Goal: Transaction & Acquisition: Obtain resource

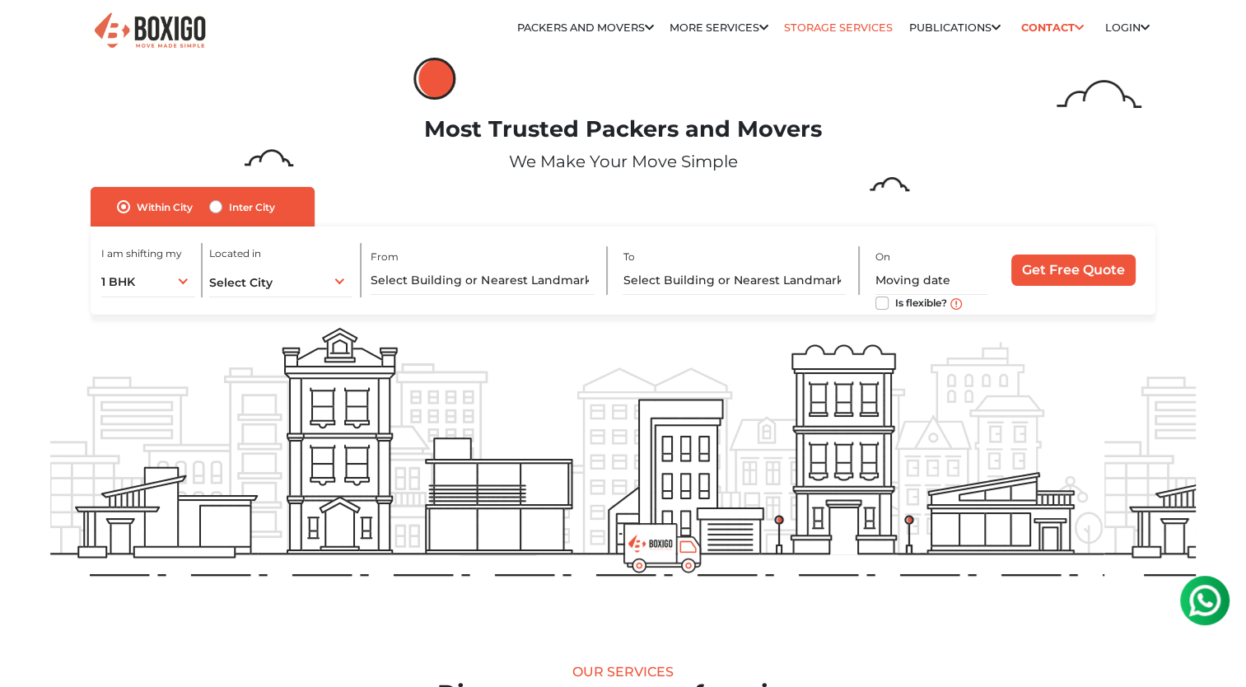
click at [800, 27] on link "Storage Services" at bounding box center [838, 27] width 109 height 12
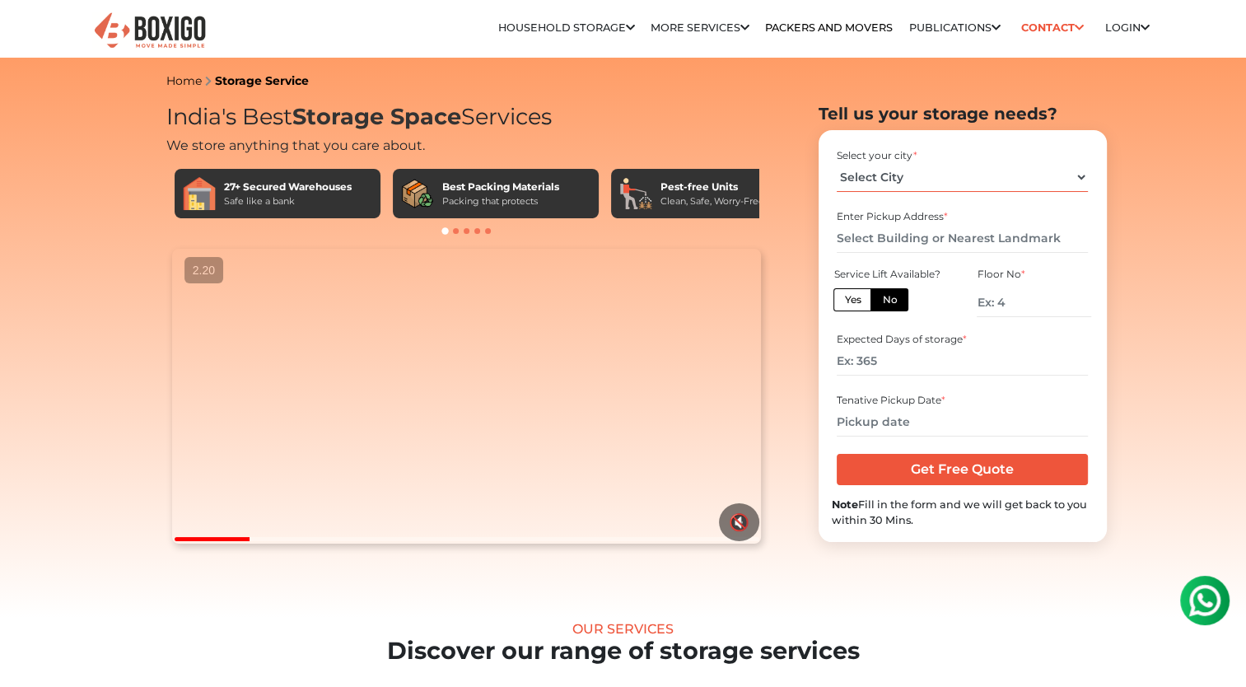
click at [923, 176] on select "Select City [GEOGRAPHIC_DATA] [GEOGRAPHIC_DATA] [GEOGRAPHIC_DATA] [GEOGRAPHIC_D…" at bounding box center [962, 177] width 251 height 29
select select "[GEOGRAPHIC_DATA]"
click at [837, 163] on select "Select City [GEOGRAPHIC_DATA] [GEOGRAPHIC_DATA] [GEOGRAPHIC_DATA] [GEOGRAPHIC_D…" at bounding box center [962, 177] width 251 height 29
click at [968, 238] on input "text" at bounding box center [962, 238] width 251 height 29
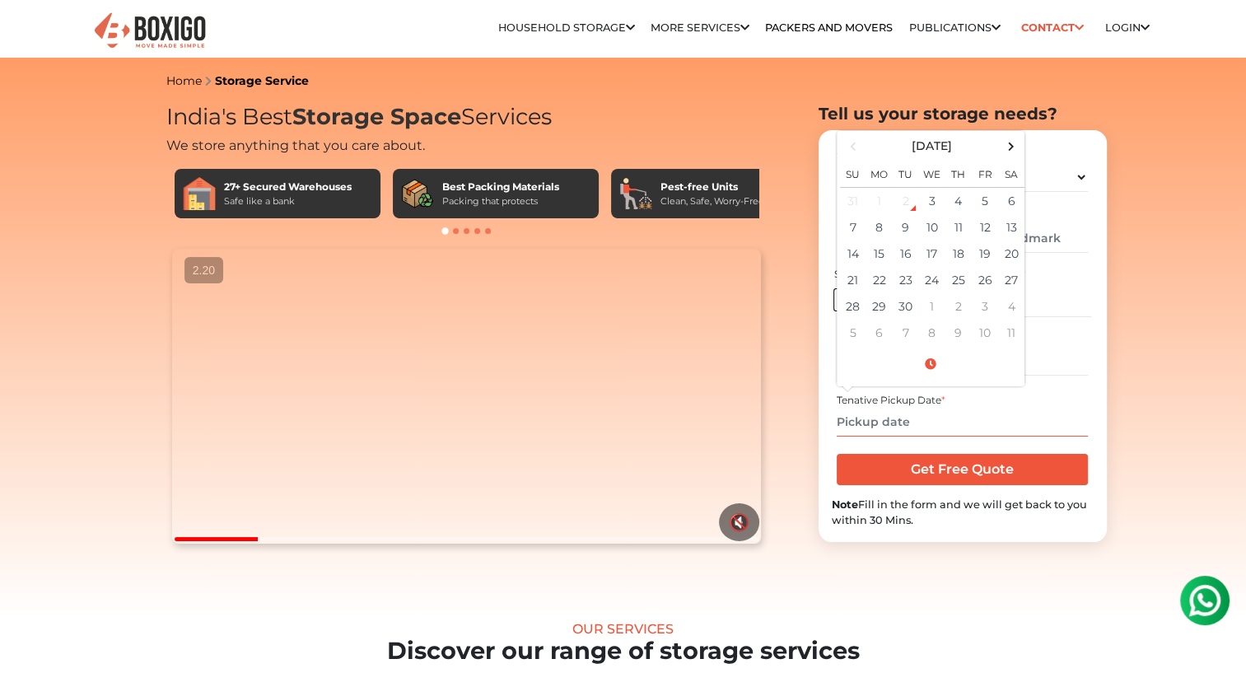
click at [890, 424] on input "text" at bounding box center [962, 422] width 251 height 29
click at [1002, 196] on td "6" at bounding box center [1011, 200] width 26 height 27
type input "[DATE] 12:00 AM"
click at [1089, 385] on div "Select your city * Select City [GEOGRAPHIC_DATA] [GEOGRAPHIC_DATA] [GEOGRAPHIC_…" at bounding box center [963, 292] width 262 height 299
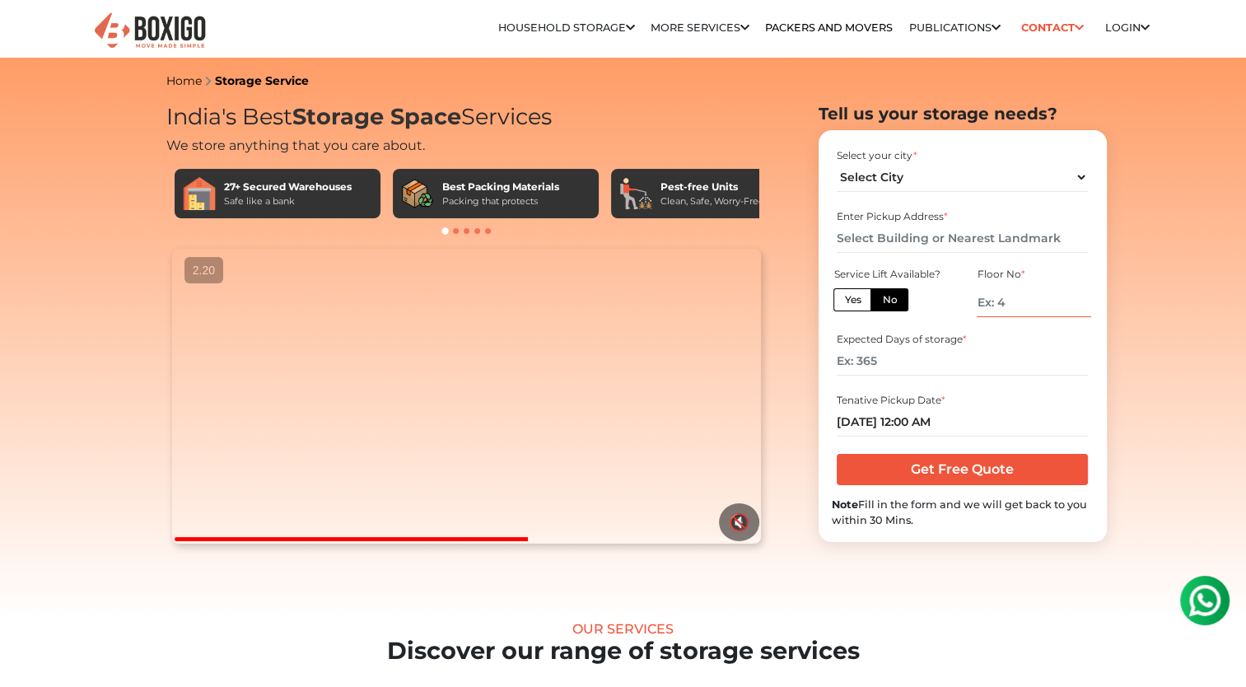
click at [1011, 303] on input "number" at bounding box center [1034, 302] width 114 height 29
type input "2"
click at [885, 360] on input "number" at bounding box center [962, 361] width 251 height 29
type input "30"
click at [937, 239] on input "text" at bounding box center [962, 238] width 251 height 29
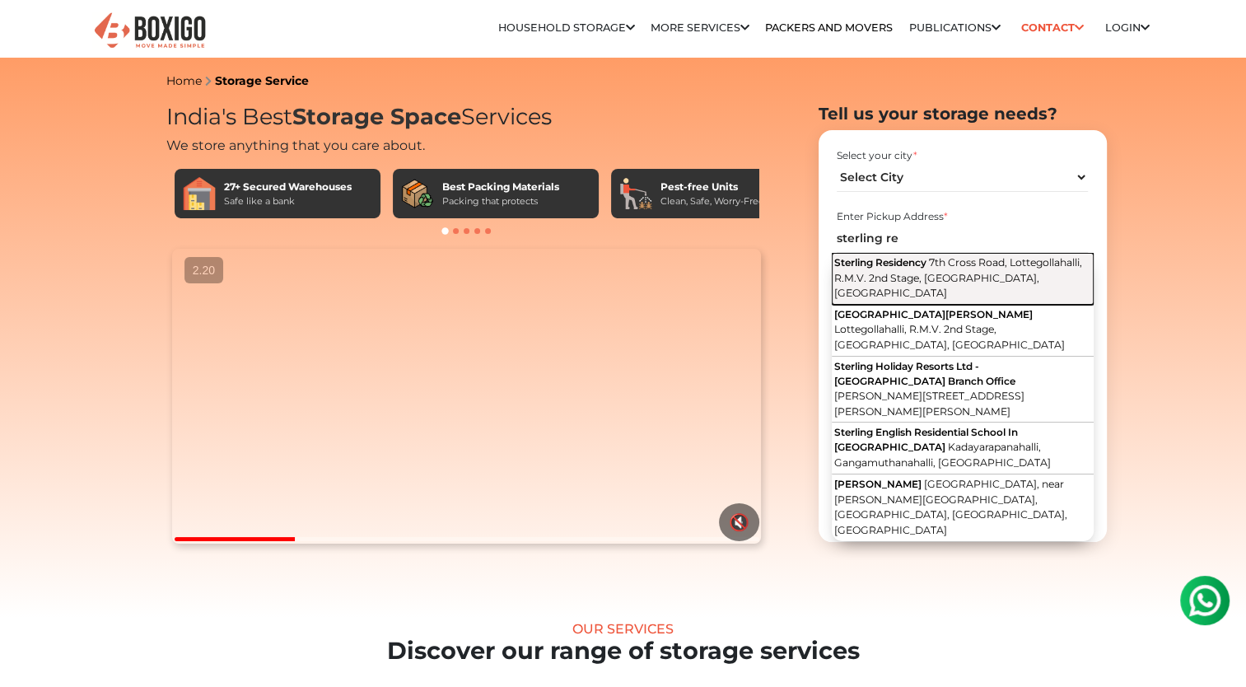
click at [946, 267] on span "7th Cross Road, Lottegollahalli, R.M.V. 2nd Stage, [GEOGRAPHIC_DATA], [GEOGRAPH…" at bounding box center [958, 277] width 248 height 43
type input "Sterling Residency, [GEOGRAPHIC_DATA], Lottegollahalli, R.M.V. 2nd Stage, [GEOG…"
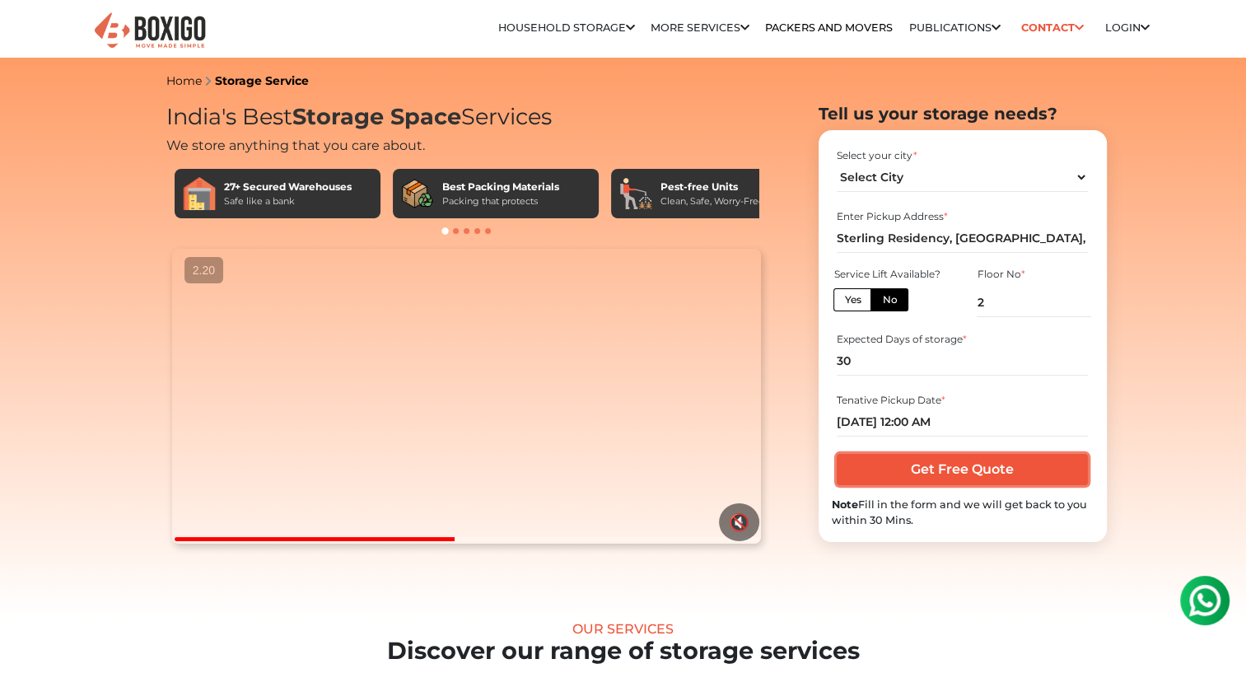
click at [995, 470] on input "Get Free Quote" at bounding box center [962, 469] width 251 height 31
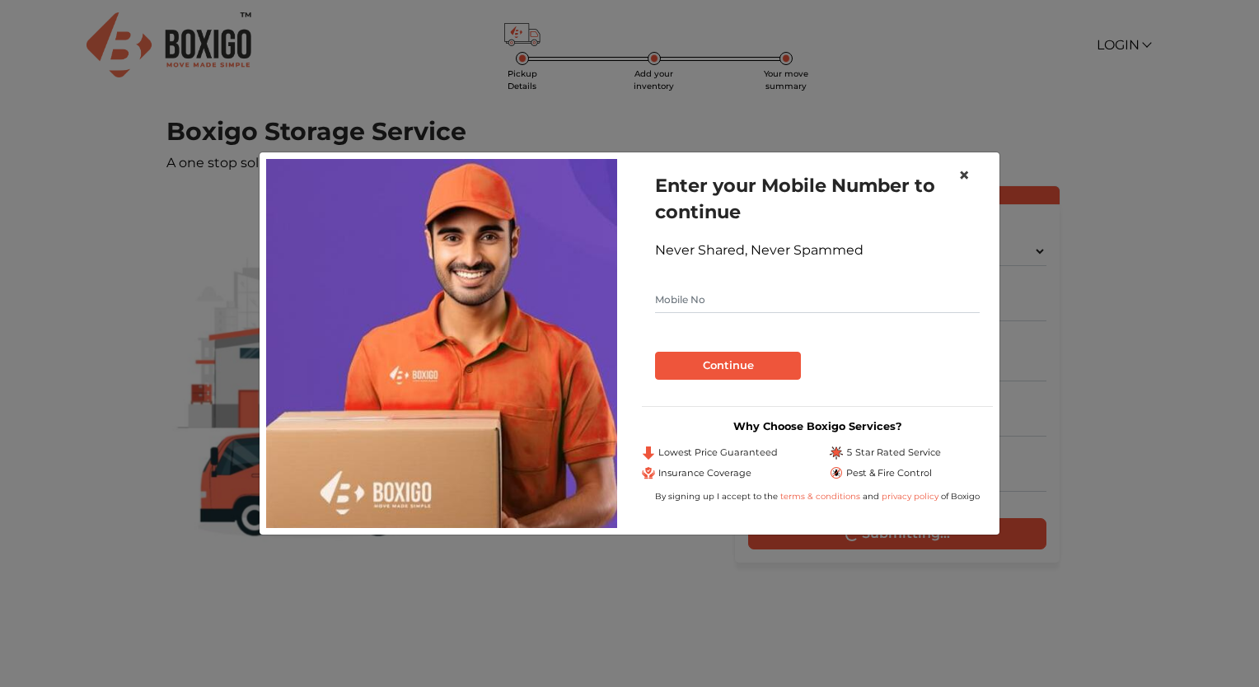
click at [971, 171] on button "×" at bounding box center [964, 175] width 38 height 46
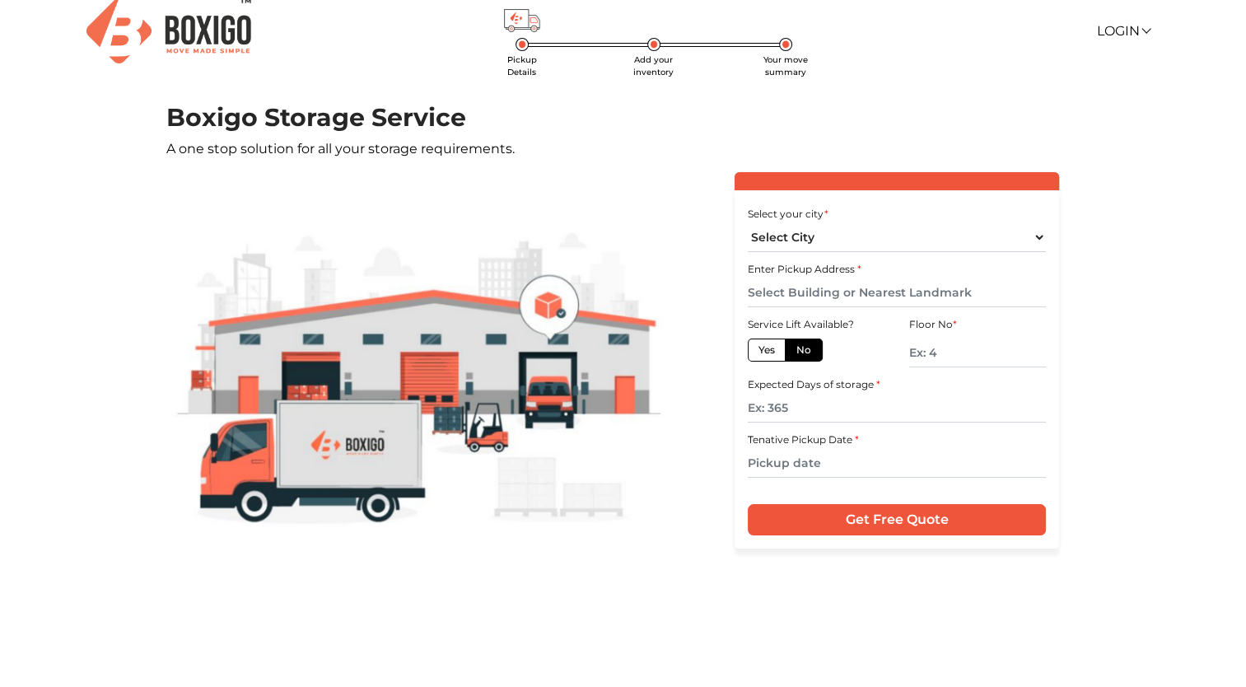
scroll to position [24, 0]
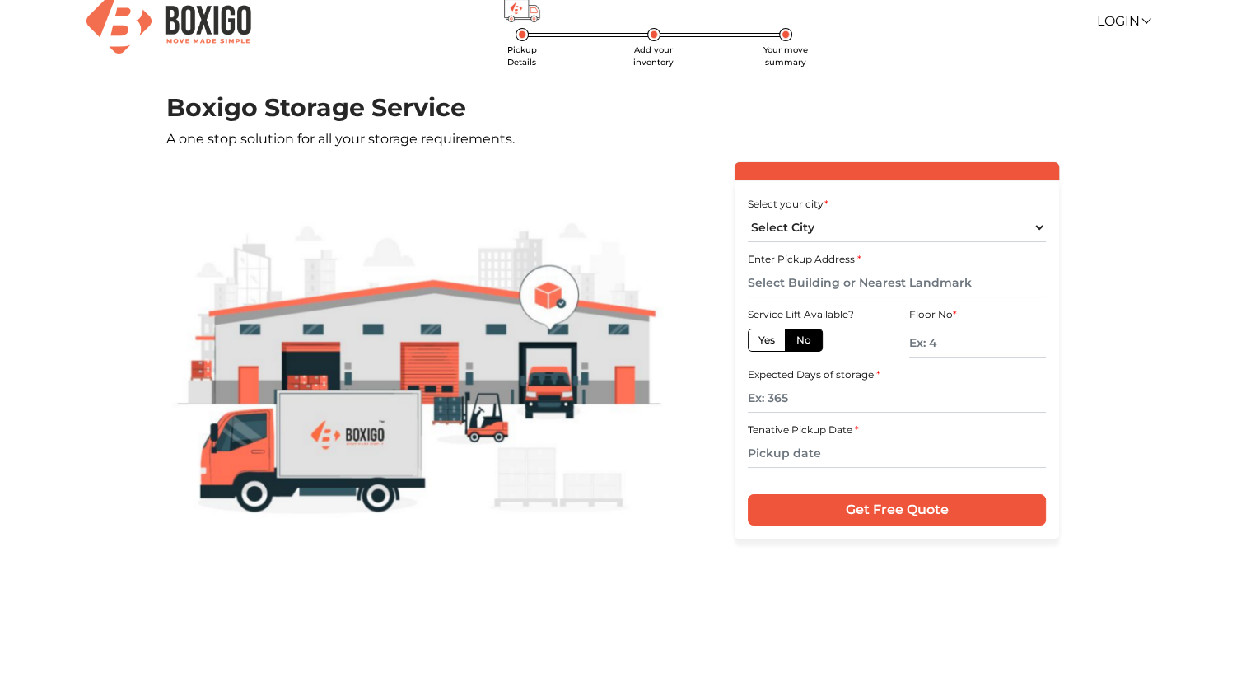
click at [185, 9] on img at bounding box center [168, 20] width 165 height 65
click at [221, 30] on img at bounding box center [168, 20] width 165 height 65
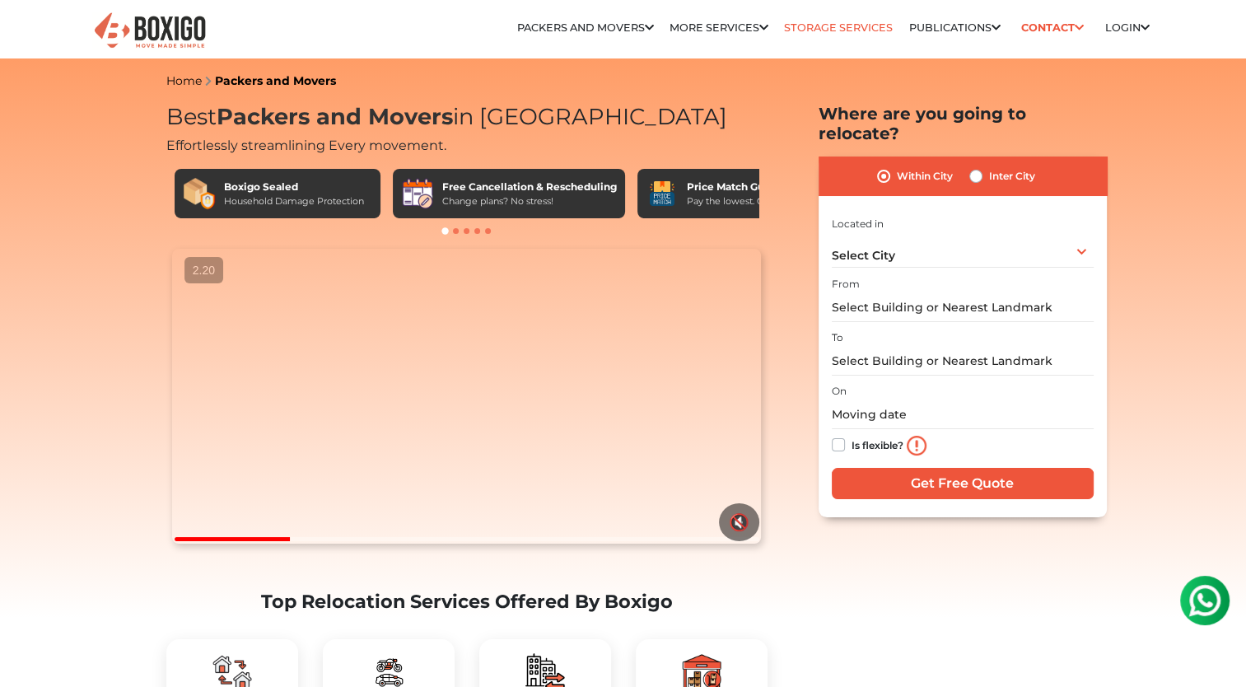
click at [818, 25] on link "Storage Services" at bounding box center [838, 27] width 109 height 12
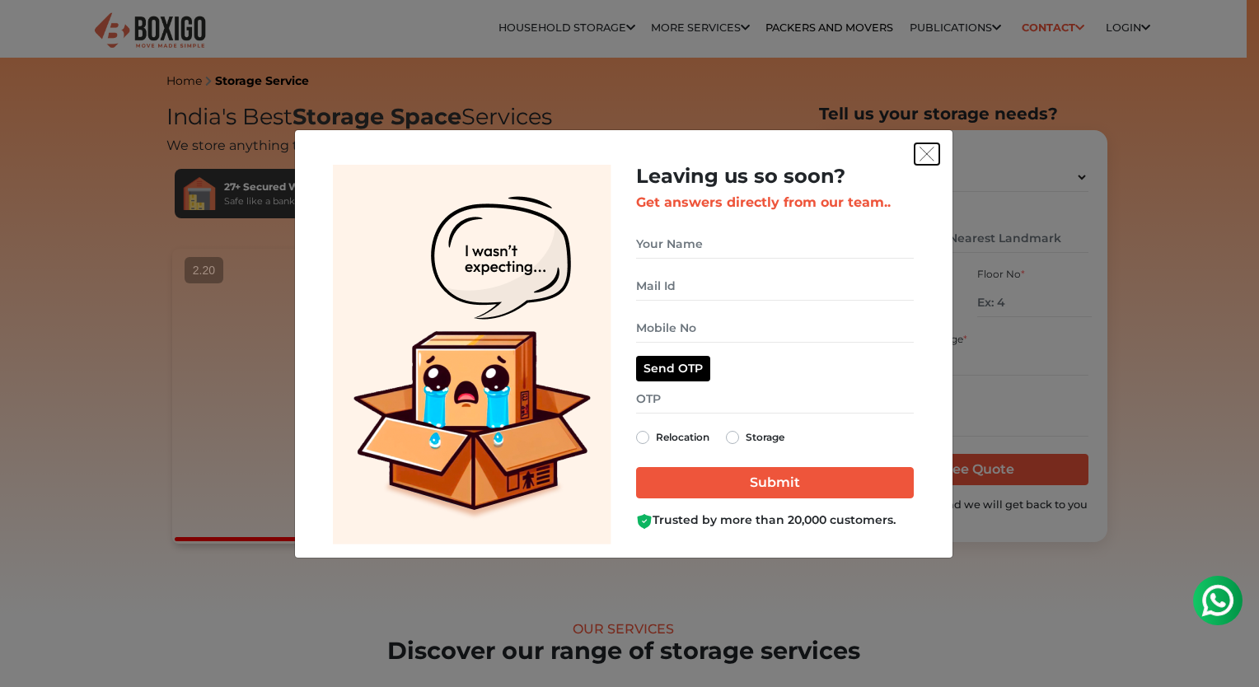
click at [921, 151] on img "get free quote dialog" at bounding box center [926, 154] width 15 height 15
